Goal: Find specific page/section: Find specific page/section

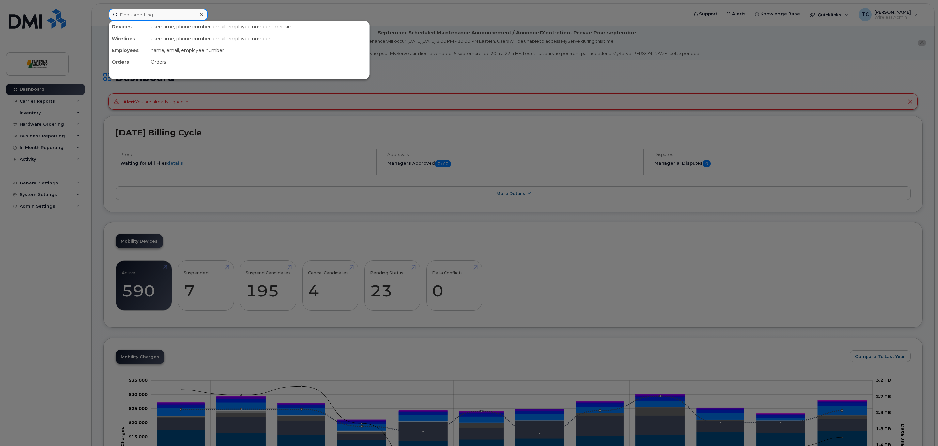
click at [140, 14] on input at bounding box center [158, 15] width 99 height 12
type input "Parker"
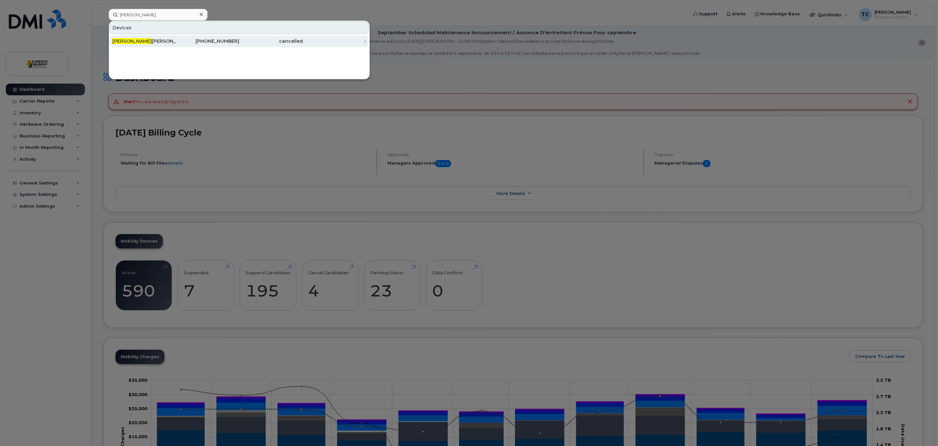
click at [146, 40] on div "Parker Cassidy-Edme" at bounding box center [144, 41] width 64 height 7
